Goal: Task Accomplishment & Management: Use online tool/utility

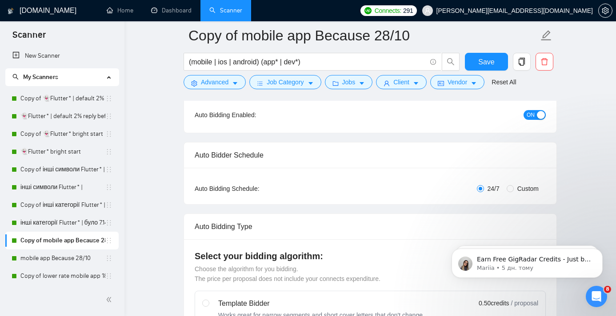
scroll to position [64, 0]
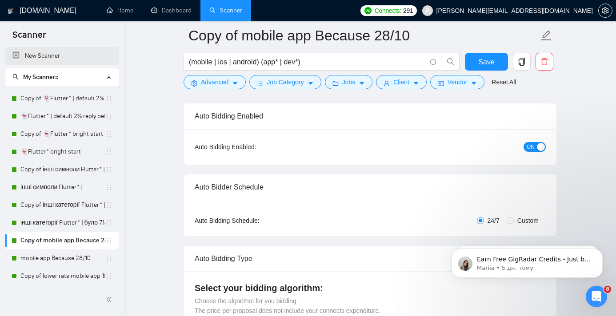
click at [61, 57] on link "New Scanner" at bounding box center [61, 56] width 99 height 18
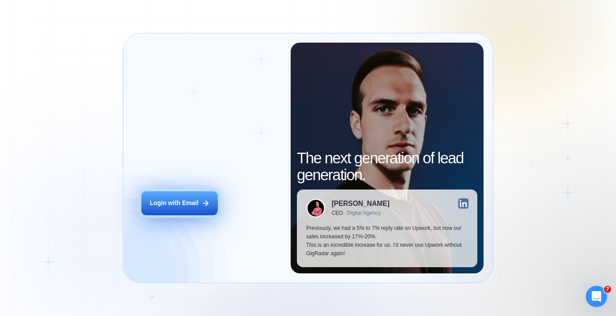
click at [171, 196] on button "Login with Email" at bounding box center [179, 204] width 76 height 24
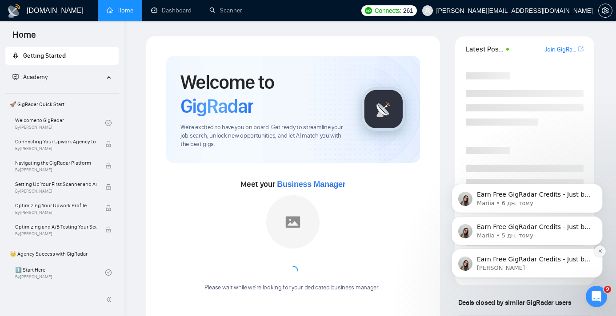
click at [599, 253] on icon "Dismiss notification" at bounding box center [600, 251] width 5 height 5
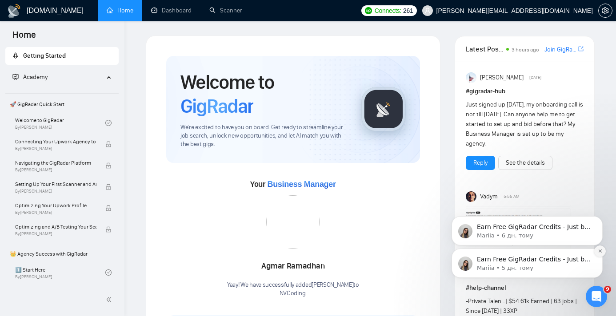
click at [600, 249] on icon "Dismiss notification" at bounding box center [600, 251] width 5 height 5
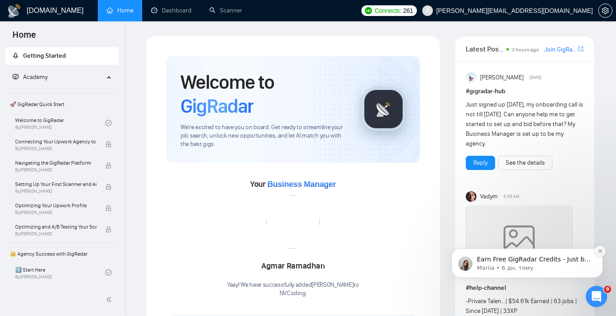
click at [600, 248] on button "Dismiss notification" at bounding box center [600, 252] width 12 height 12
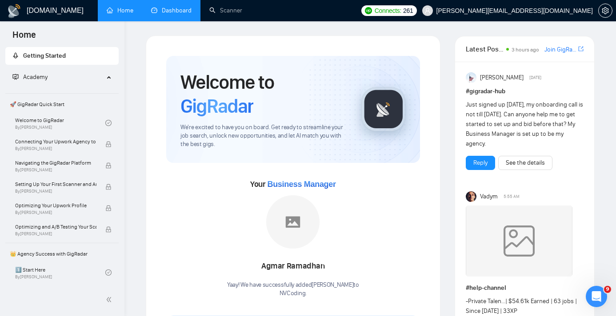
click at [180, 14] on link "Dashboard" at bounding box center [171, 11] width 40 height 8
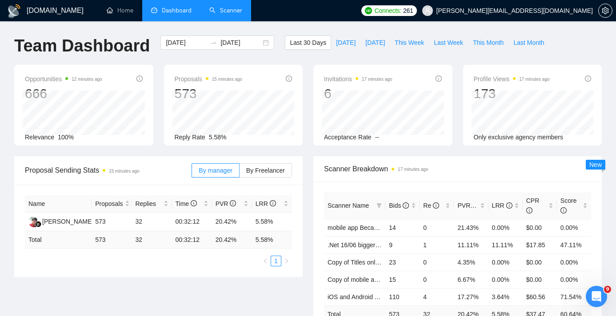
click at [223, 10] on link "Scanner" at bounding box center [225, 11] width 33 height 8
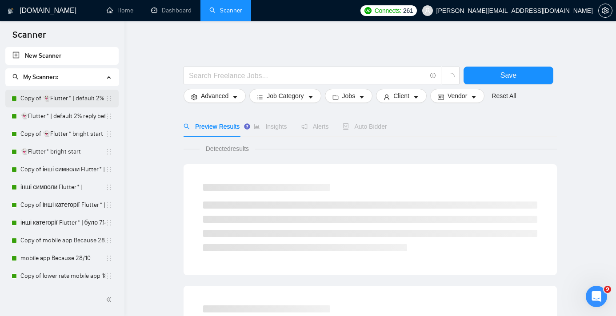
click at [61, 99] on link "Copy of 👻Flutter* | default 2% reply before 09/06" at bounding box center [62, 99] width 85 height 18
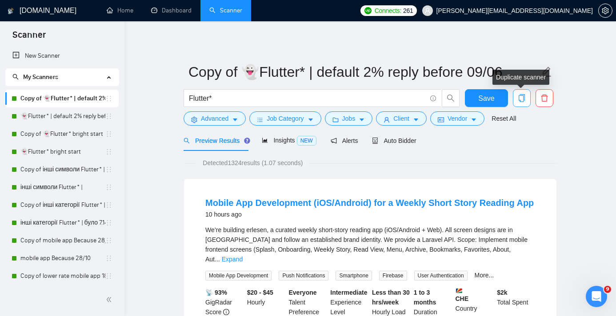
click at [523, 99] on icon "copy" at bounding box center [522, 98] width 6 height 8
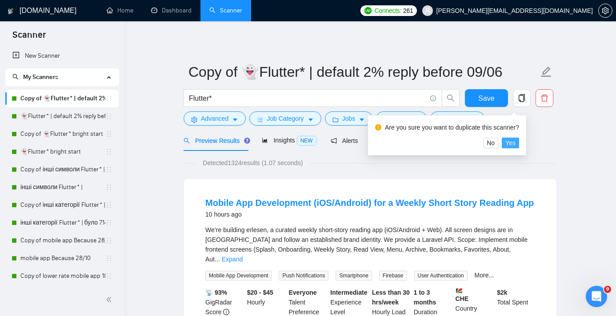
click at [516, 144] on span "Yes" at bounding box center [510, 143] width 10 height 10
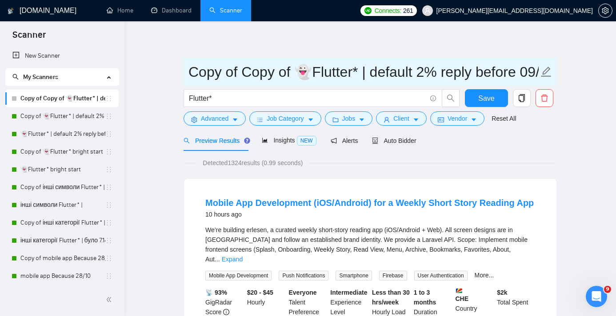
click at [495, 69] on input "Copy of Copy of 👻Flutter* | default 2% reply before 09/06" at bounding box center [363, 72] width 350 height 22
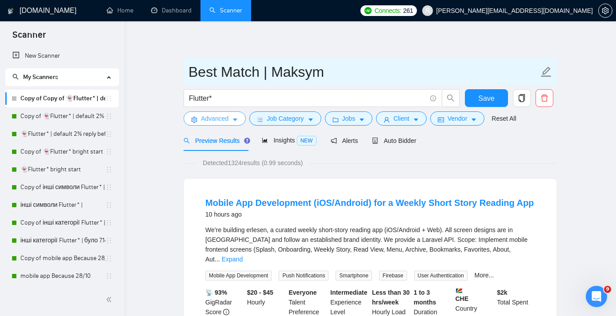
type input "Best Match | Maksym"
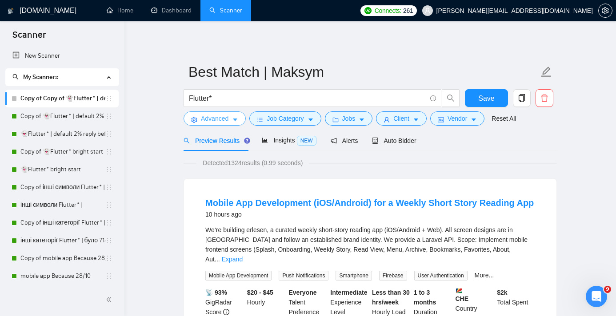
click at [239, 120] on button "Advanced" at bounding box center [215, 119] width 62 height 14
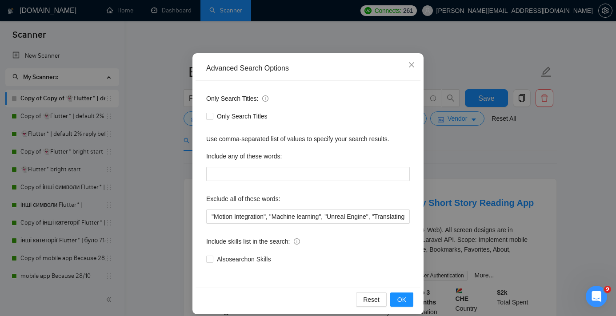
scroll to position [53, 0]
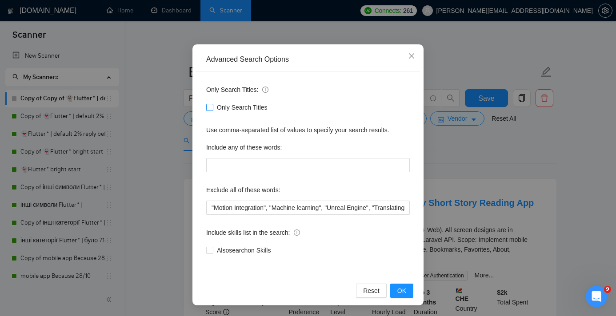
click at [210, 108] on input "Only Search Titles" at bounding box center [209, 107] width 6 height 6
checkbox input "true"
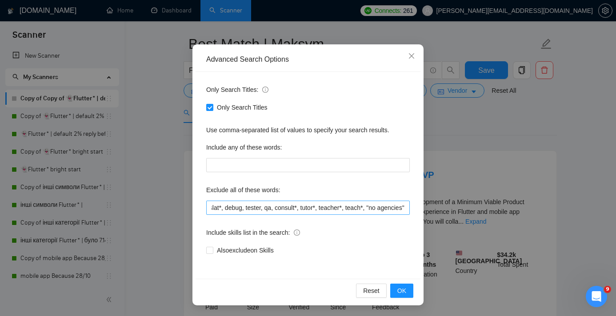
scroll to position [0, 260]
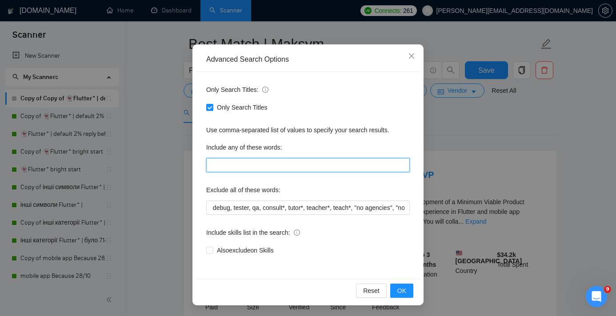
click at [238, 164] on input "text" at bounding box center [308, 165] width 204 height 14
click at [269, 167] on input "text" at bounding box center [308, 165] width 204 height 14
paste input "Marketplace Development | FlutterFlow Flutter developer | mobile app developmen…"
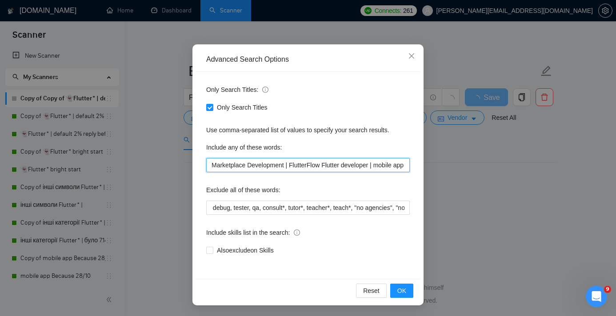
scroll to position [1, 0]
click at [214, 165] on input "Marketplace Development | FlutterFlow Flutter developer | mobile app developmen…" at bounding box center [308, 165] width 204 height 14
click at [290, 163] on input ""Marketplace Development | FlutterFlow Flutter developer | mobile app developme…" at bounding box center [308, 165] width 204 height 14
click at [216, 166] on input """"Marketplace Development" "FlutterFlow" "Flutter developer" "mobile app devel…" at bounding box center [308, 165] width 204 height 14
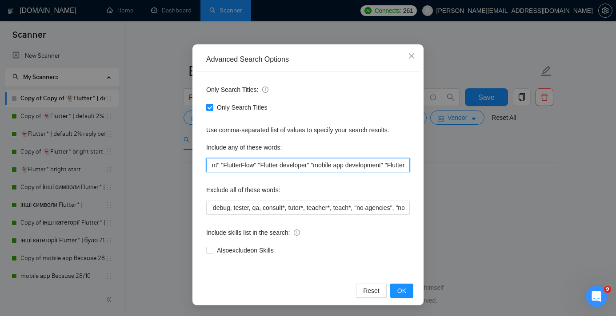
scroll to position [0, 0]
click at [236, 166] on input ""Flutter" "Marketplace Development" "FlutterFlow" "Flutter developer" "mobile a…" at bounding box center [308, 165] width 204 height 14
type input ""Flutter", "Marketplace Development" "FlutterFlow" "Flutter developer" "mobile …"
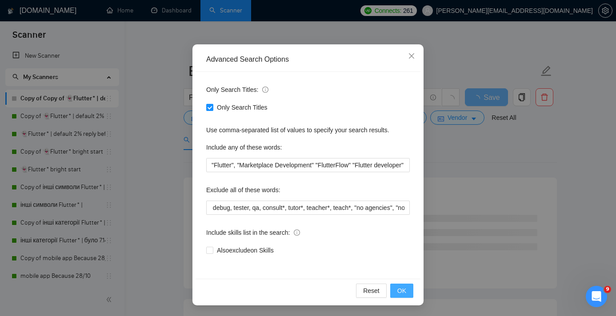
click at [402, 290] on span "OK" at bounding box center [401, 291] width 9 height 10
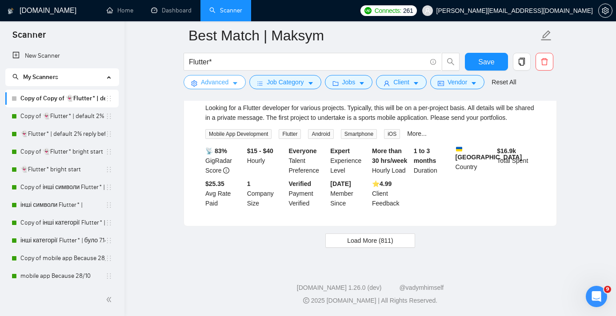
scroll to position [1890, 0]
click at [355, 244] on span "Load More (811)" at bounding box center [370, 241] width 46 height 10
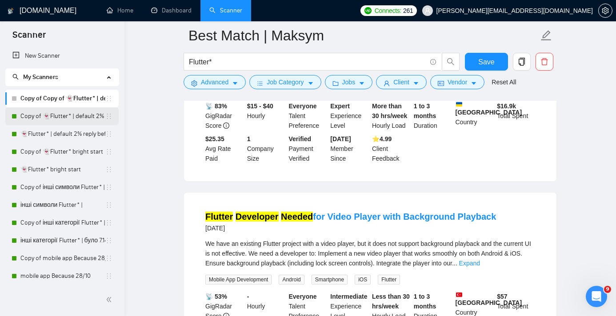
click at [60, 118] on link "Copy of 👻Flutter* | default 2% reply before 09/06" at bounding box center [62, 117] width 85 height 18
click at [477, 63] on button "Save" at bounding box center [486, 62] width 43 height 18
click at [483, 63] on span "Save" at bounding box center [486, 61] width 16 height 11
click at [67, 121] on link "Copy of 👻Flutter* | default 2% reply before 09/06" at bounding box center [62, 117] width 85 height 18
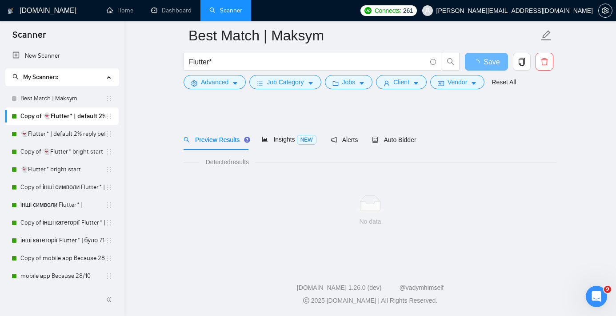
scroll to position [8, 0]
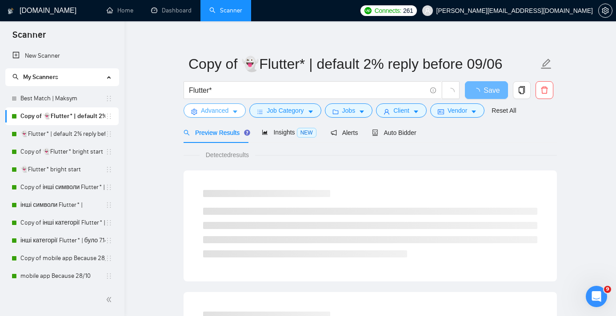
click at [212, 112] on span "Advanced" at bounding box center [215, 111] width 28 height 10
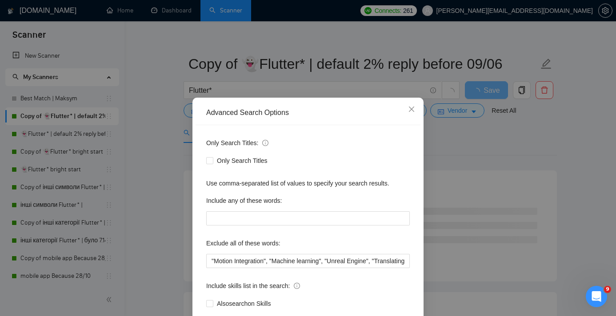
click at [477, 163] on div "Advanced Search Options Only Search Titles: Only Search Titles Use comma-separa…" at bounding box center [308, 158] width 616 height 316
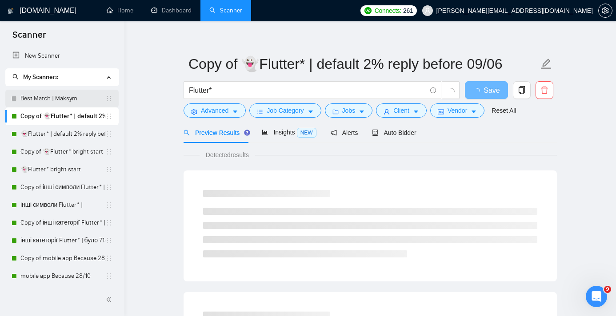
click at [62, 98] on link "Best Match | Maksym" at bounding box center [62, 99] width 85 height 18
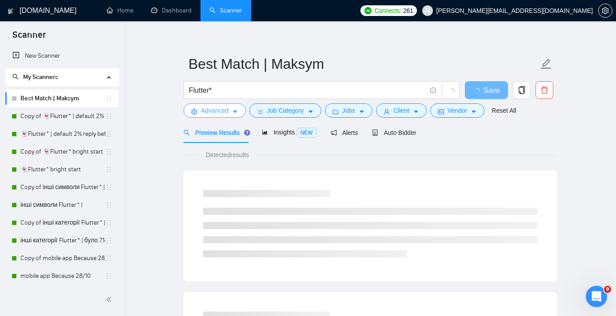
click at [213, 111] on span "Advanced" at bounding box center [215, 111] width 28 height 10
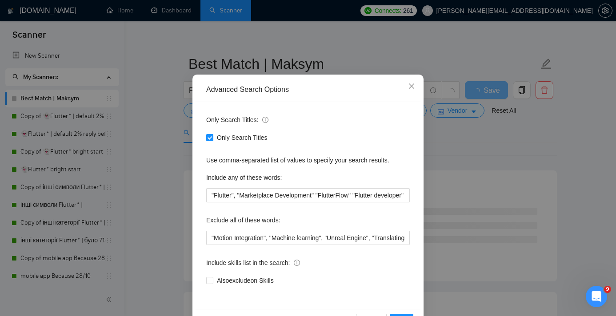
scroll to position [30, 0]
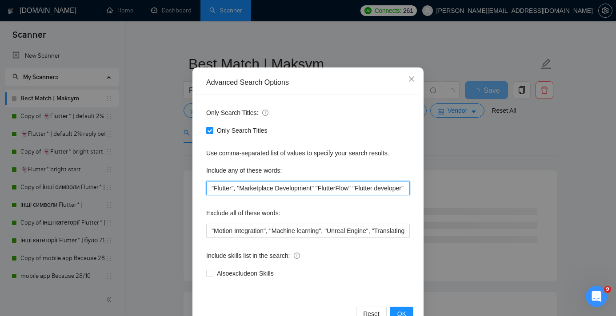
click at [321, 191] on input ""Flutter", "Marketplace Development" "FlutterFlow" "Flutter developer" "mobile …" at bounding box center [308, 188] width 204 height 14
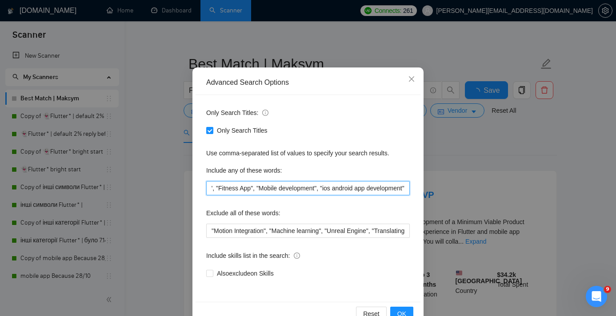
scroll to position [0, 603]
type input ""Flutter", "Marketplace Development", "FlutterFlow", "Flutter developer", "mobi…"
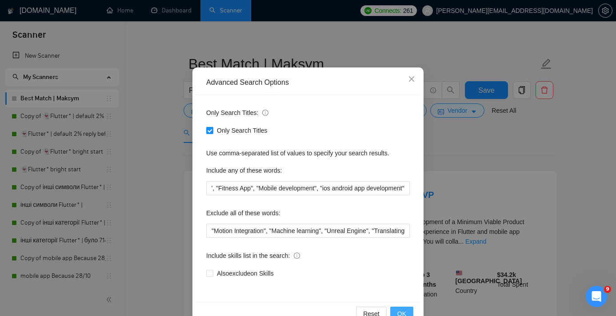
click at [396, 312] on button "OK" at bounding box center [401, 314] width 23 height 14
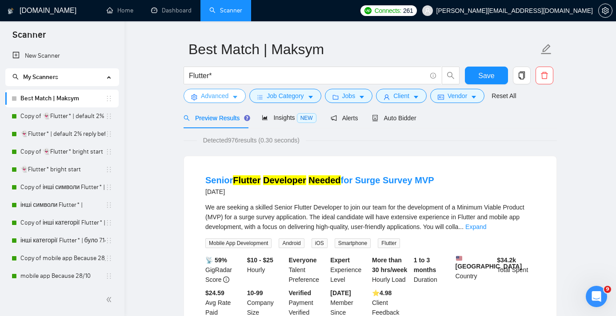
scroll to position [0, 0]
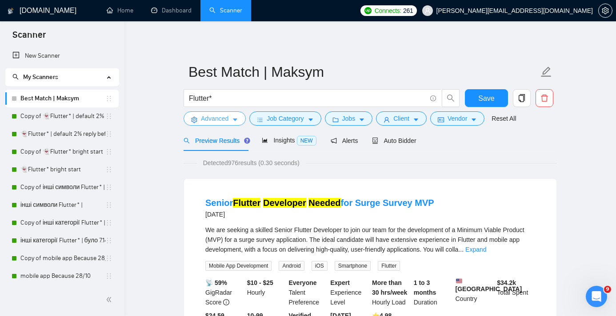
click at [238, 119] on icon "caret-down" at bounding box center [235, 120] width 6 height 6
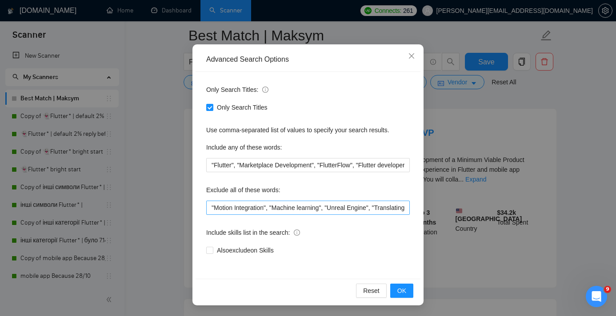
scroll to position [43, 0]
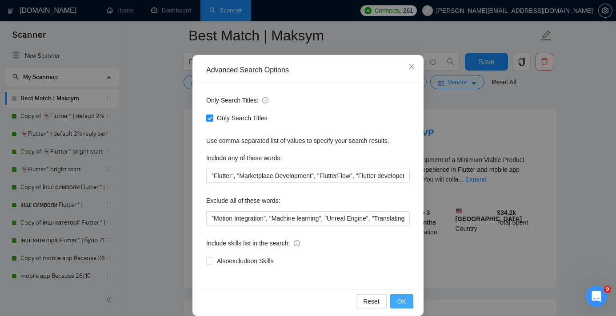
click at [408, 302] on button "OK" at bounding box center [401, 302] width 23 height 14
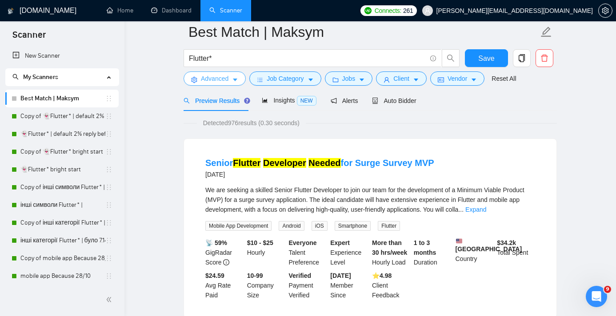
scroll to position [0, 0]
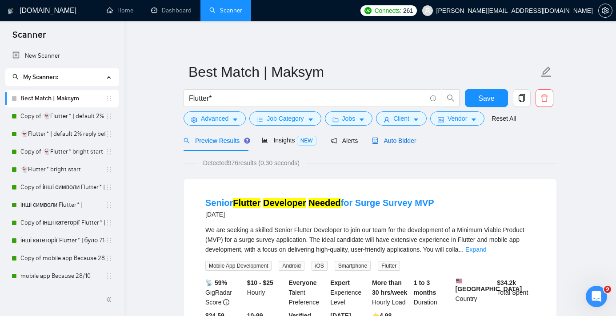
click at [406, 139] on span "Auto Bidder" at bounding box center [394, 140] width 44 height 7
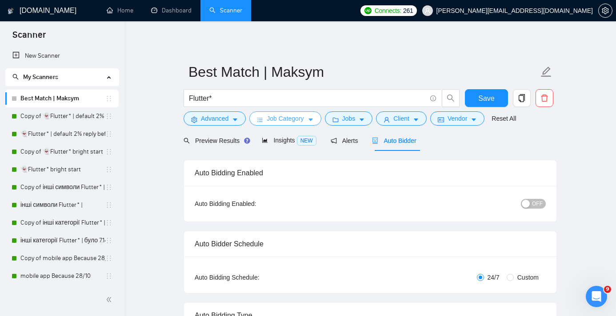
click at [286, 120] on span "Job Category" at bounding box center [285, 119] width 37 height 10
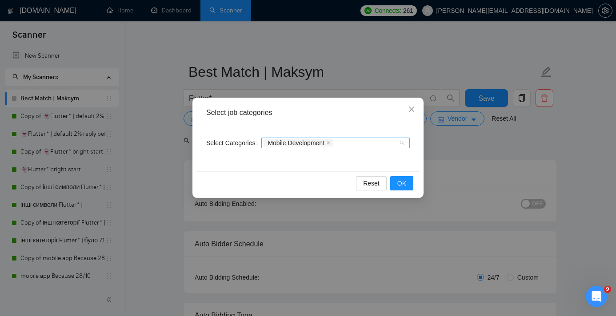
click at [369, 143] on div "Mobile Development" at bounding box center [331, 143] width 135 height 9
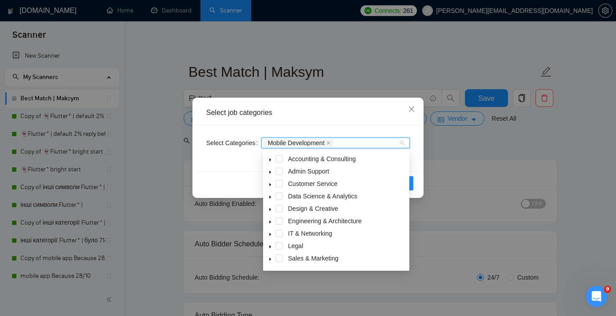
click at [271, 233] on icon "caret-down" at bounding box center [270, 234] width 4 height 4
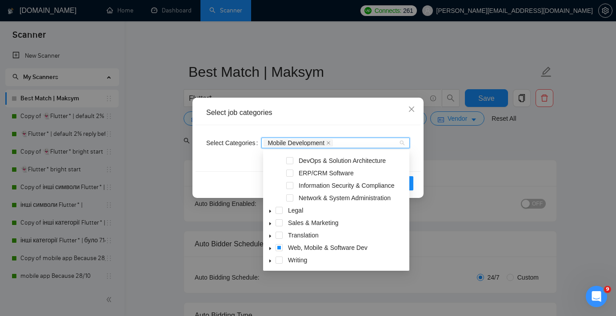
scroll to position [4, 0]
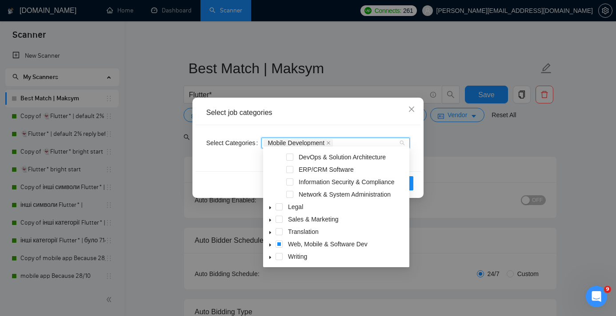
click at [268, 244] on icon "caret-down" at bounding box center [270, 245] width 4 height 4
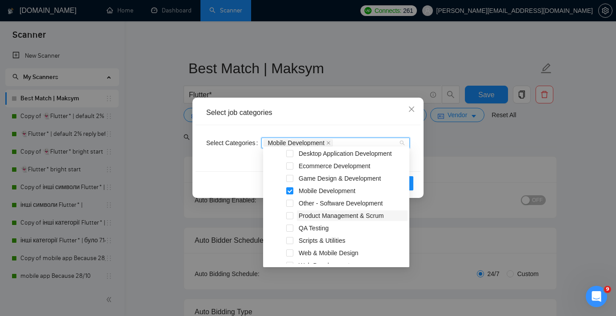
scroll to position [236, 0]
